Goal: Use online tool/utility: Use online tool/utility

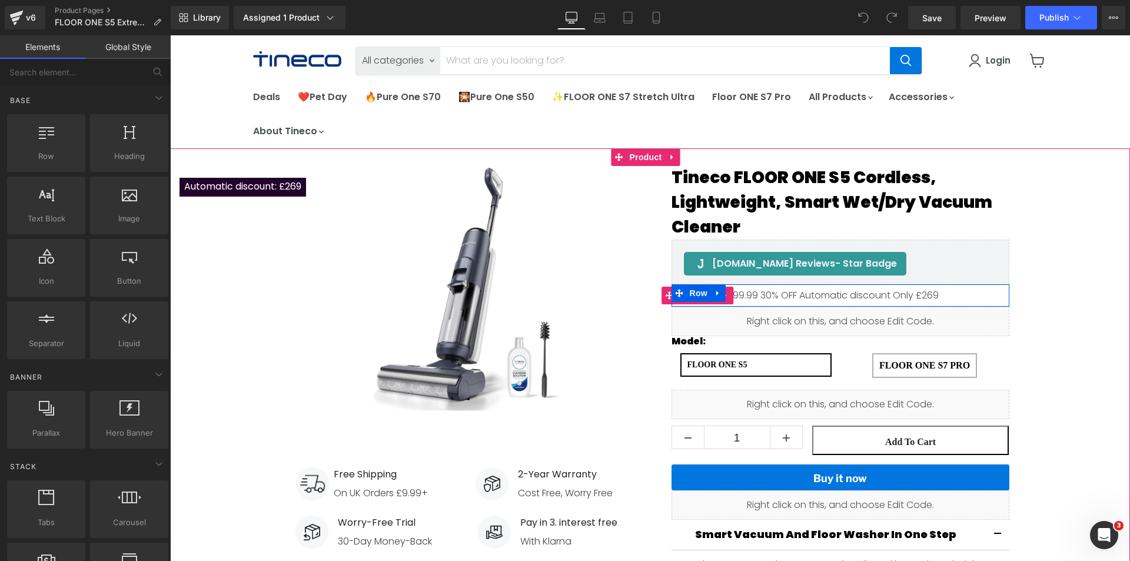
click at [768, 295] on span "30%" at bounding box center [770, 295] width 18 height 14
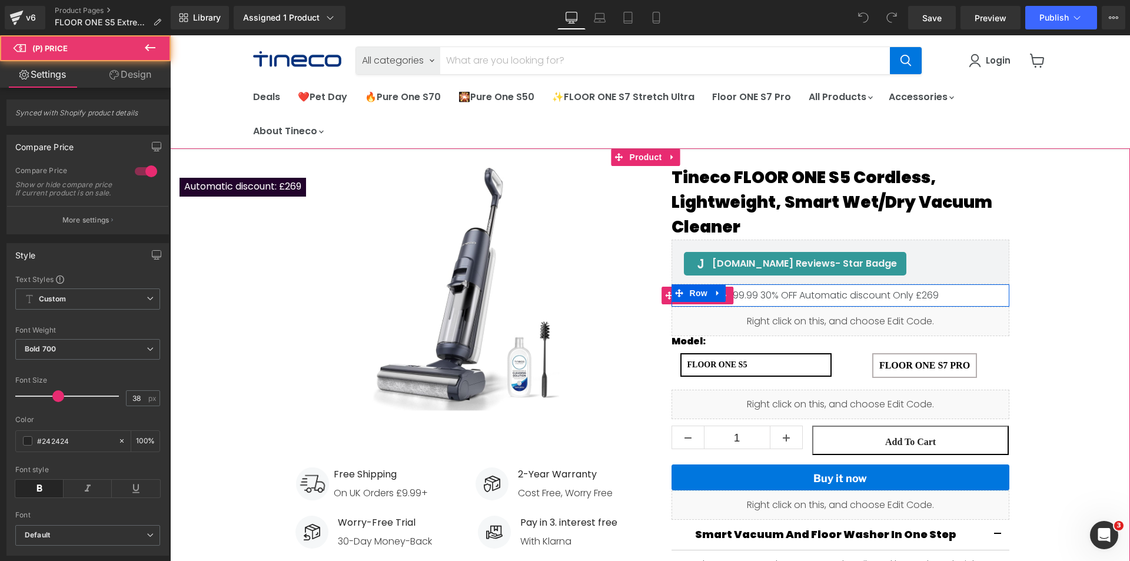
click at [754, 296] on div "£279.00 £399.99 30% OFF Automatic discount Only £269" at bounding box center [841, 295] width 320 height 11
click at [728, 296] on link "Main content" at bounding box center [725, 296] width 15 height 18
click at [764, 293] on span "30%" at bounding box center [770, 295] width 18 height 14
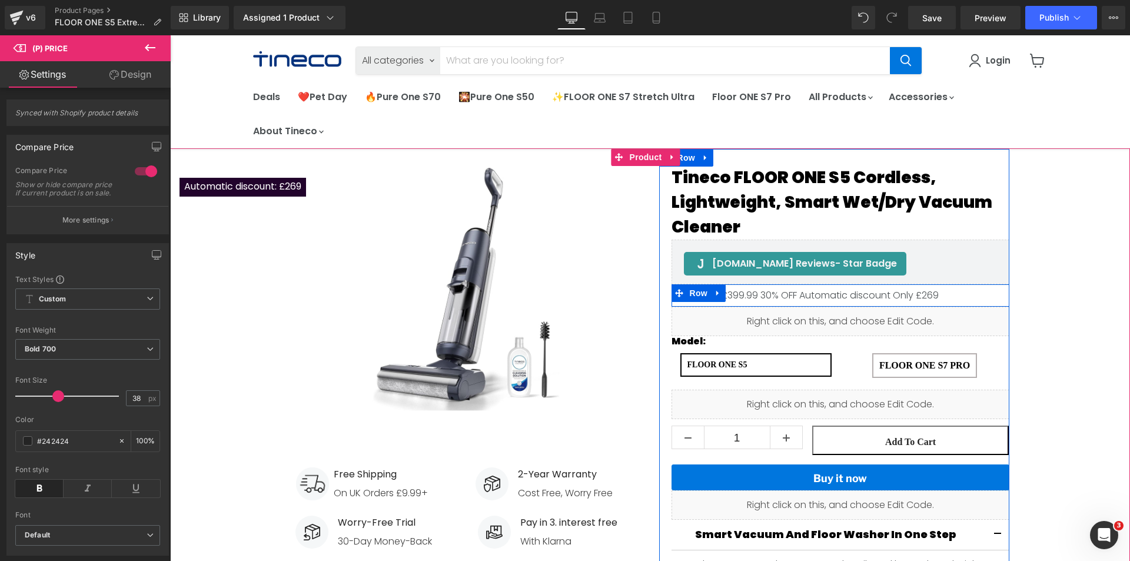
click at [675, 294] on icon "Main content" at bounding box center [679, 293] width 8 height 9
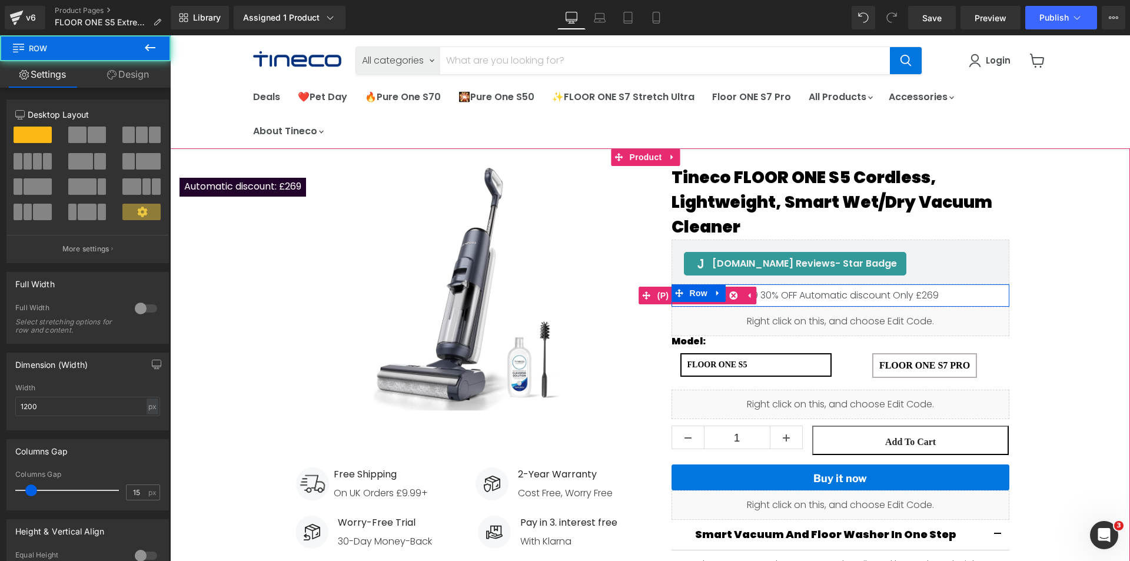
click at [761, 295] on span "30%" at bounding box center [770, 295] width 18 height 14
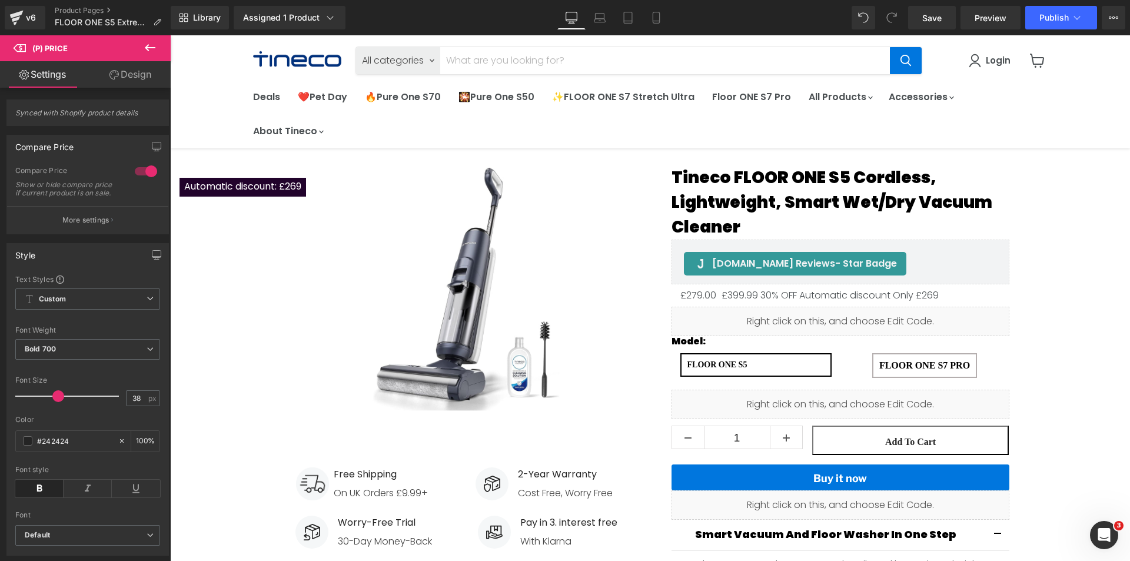
drag, startPoint x: 254, startPoint y: 84, endPoint x: 668, endPoint y: 291, distance: 463.1
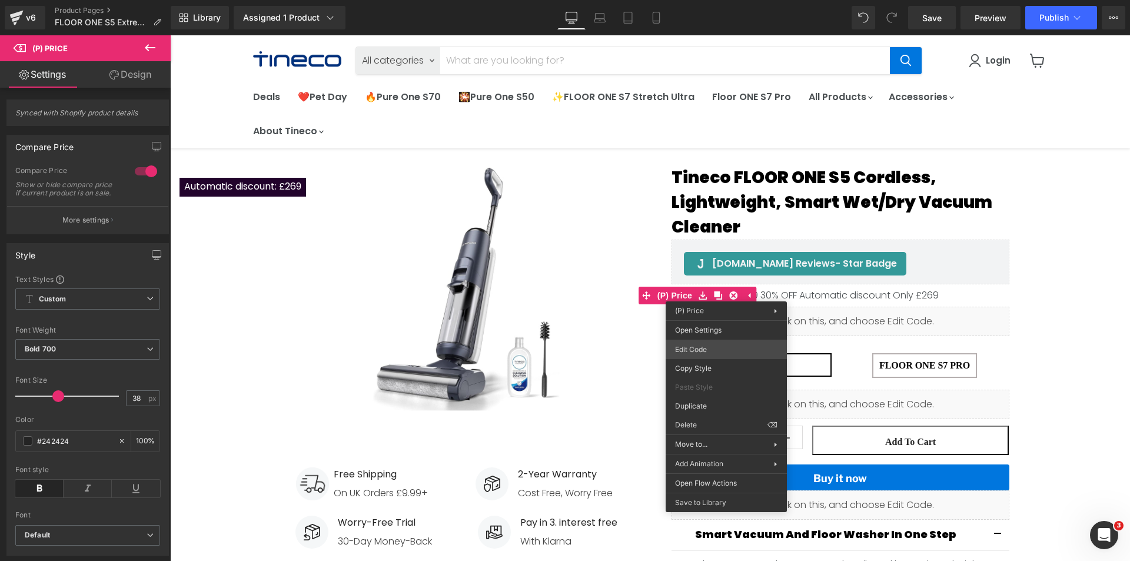
click at [709, 0] on div "Row You are previewing how the will restyle your page. You can not edit Element…" at bounding box center [565, 0] width 1130 height 0
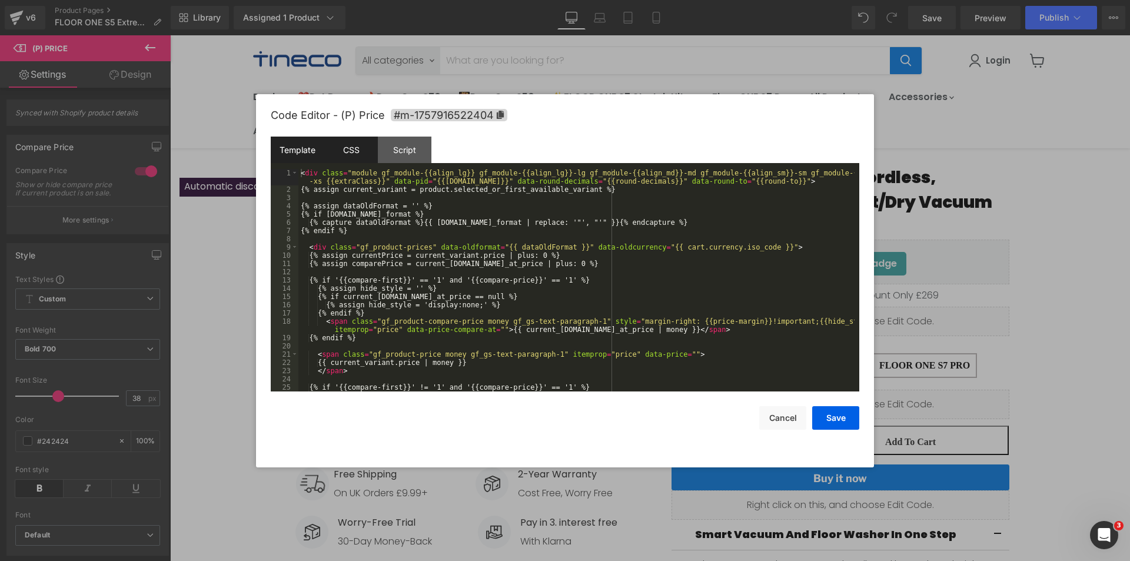
click at [360, 152] on div "CSS" at bounding box center [351, 150] width 54 height 26
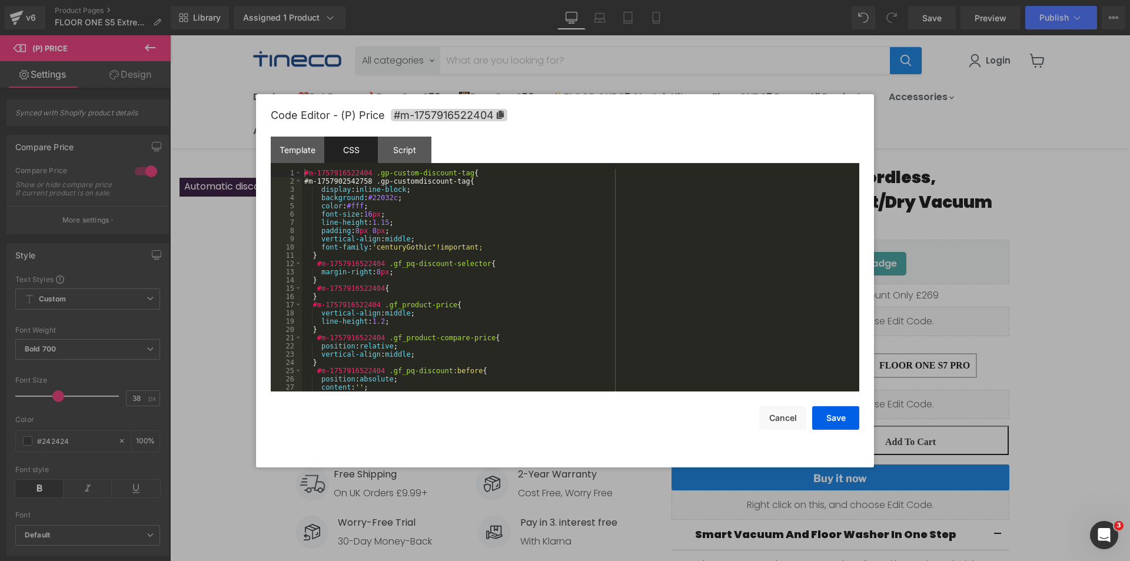
click at [427, 249] on div "#m-1757916522404 .gp-custom-discount-tag { #m-1757902542758 .gp-customdiscount-…" at bounding box center [578, 288] width 553 height 239
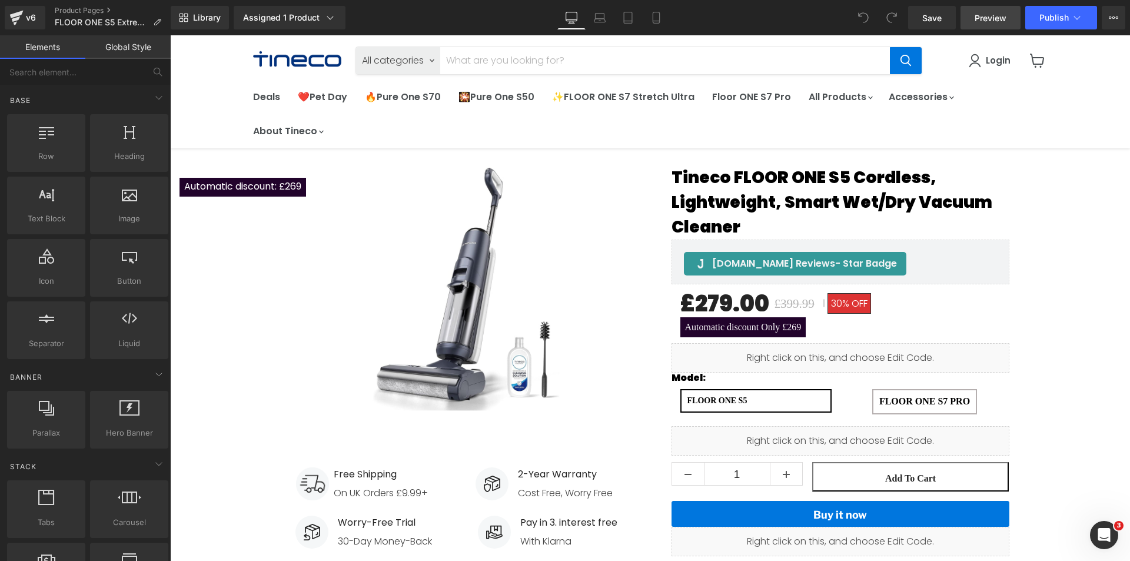
click at [977, 19] on span "Preview" at bounding box center [991, 18] width 32 height 12
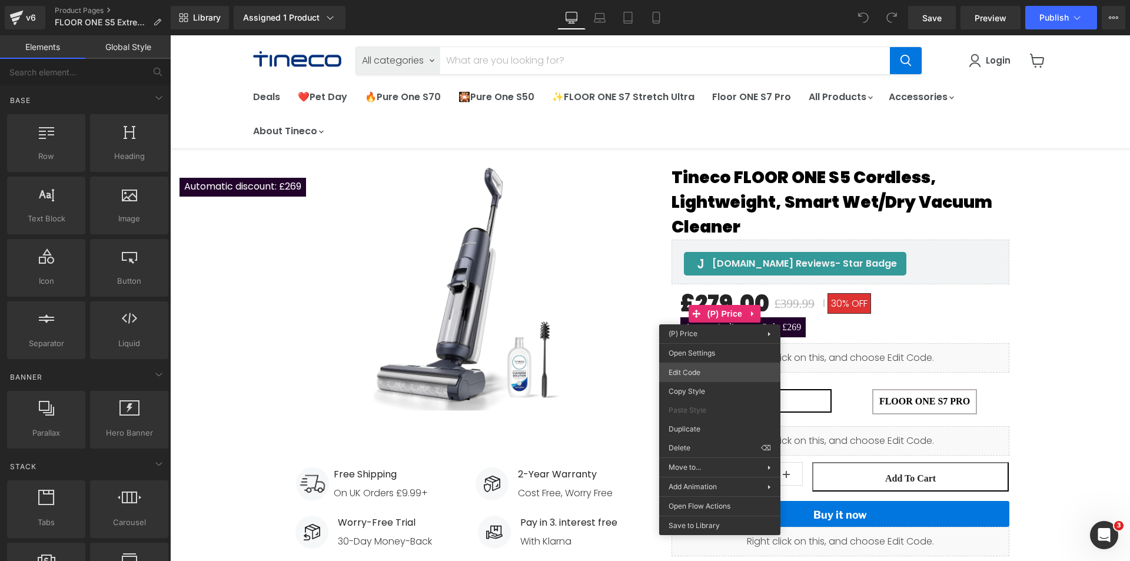
click at [715, 0] on div "You are previewing how the will restyle your page. You can not edit Elements in…" at bounding box center [565, 0] width 1130 height 0
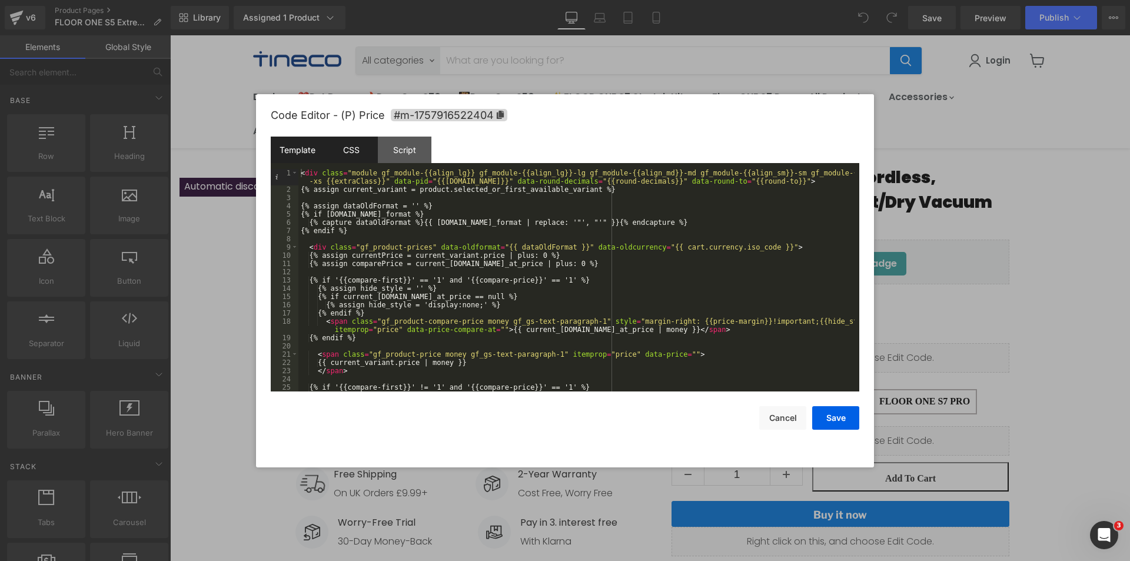
click at [350, 160] on div "CSS" at bounding box center [351, 150] width 54 height 26
